Goal: Transaction & Acquisition: Obtain resource

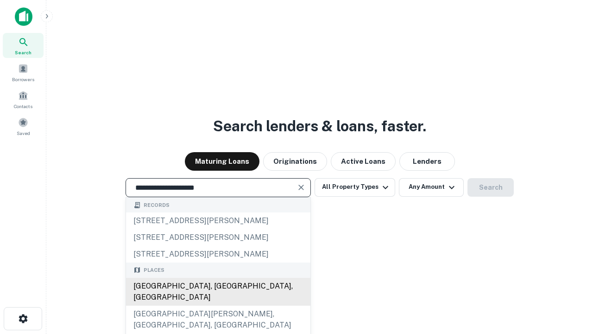
click at [218, 305] on div "[GEOGRAPHIC_DATA], [GEOGRAPHIC_DATA], [GEOGRAPHIC_DATA]" at bounding box center [218, 292] width 184 height 28
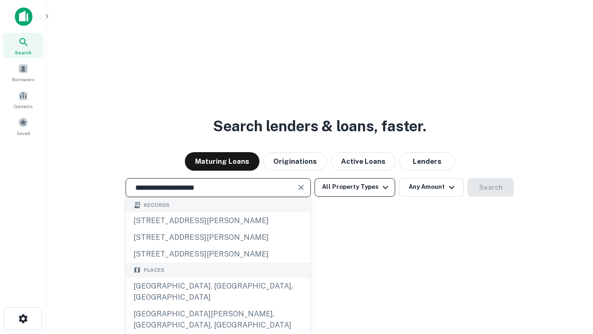
type input "**********"
click at [355, 187] on button "All Property Types" at bounding box center [355, 187] width 81 height 19
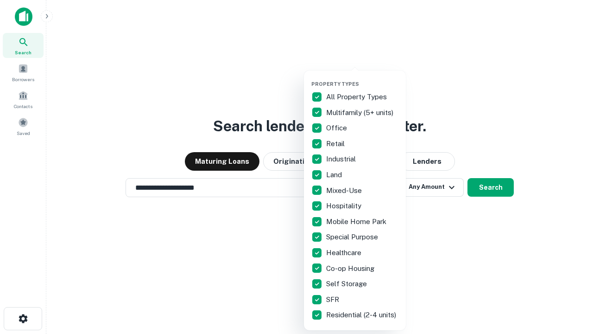
click at [362, 78] on button "button" at bounding box center [362, 78] width 102 height 0
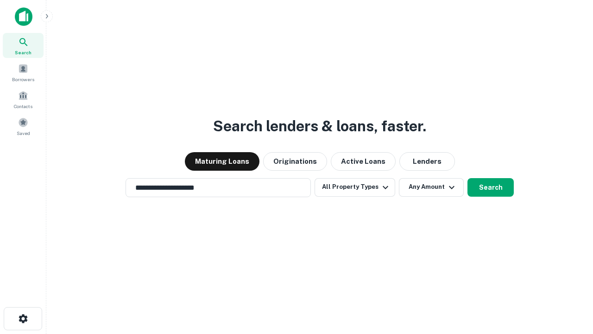
scroll to position [6, 112]
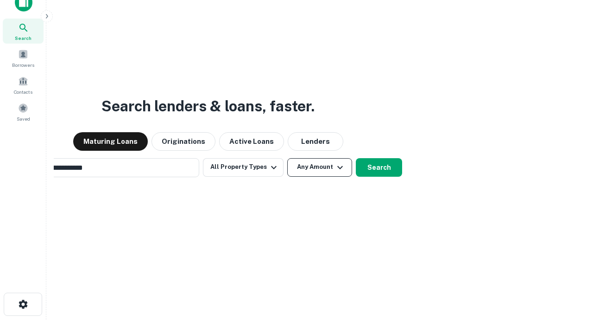
click at [287, 158] on button "Any Amount" at bounding box center [319, 167] width 65 height 19
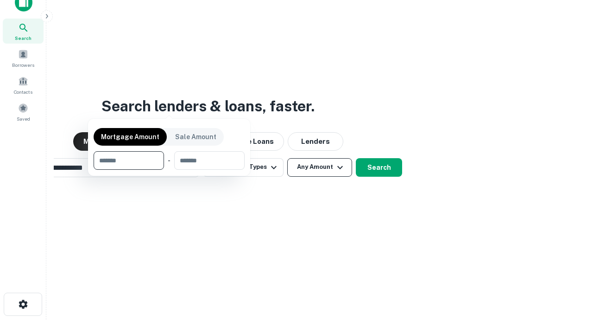
scroll to position [15, 0]
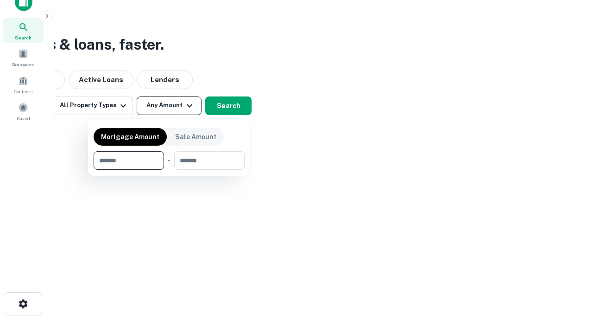
type input "*******"
click at [169, 170] on button "button" at bounding box center [169, 170] width 151 height 0
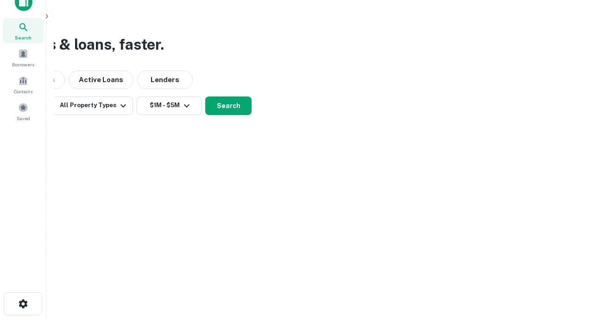
scroll to position [14, 0]
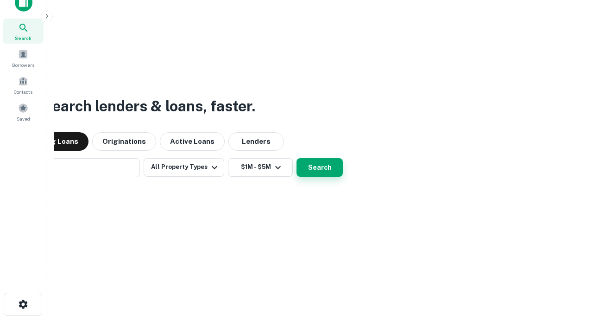
click at [297, 158] on button "Search" at bounding box center [320, 167] width 46 height 19
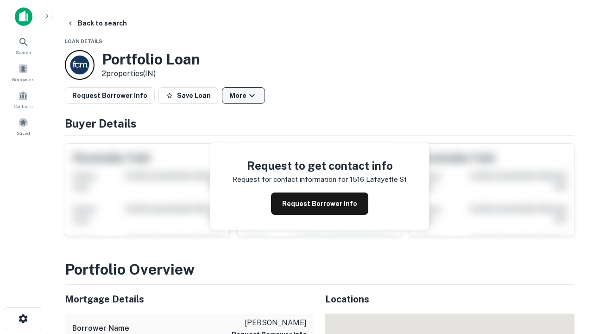
click at [243, 95] on button "More" at bounding box center [243, 95] width 43 height 17
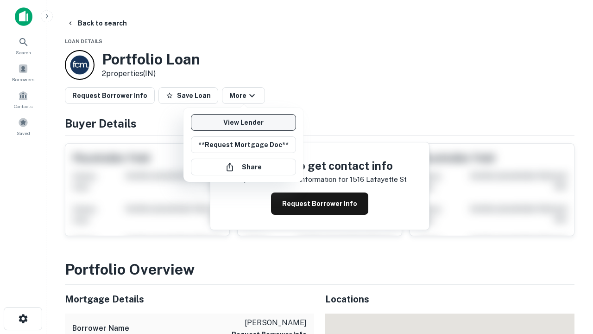
click at [243, 122] on link "View Lender" at bounding box center [243, 122] width 105 height 17
